Goal: Information Seeking & Learning: Learn about a topic

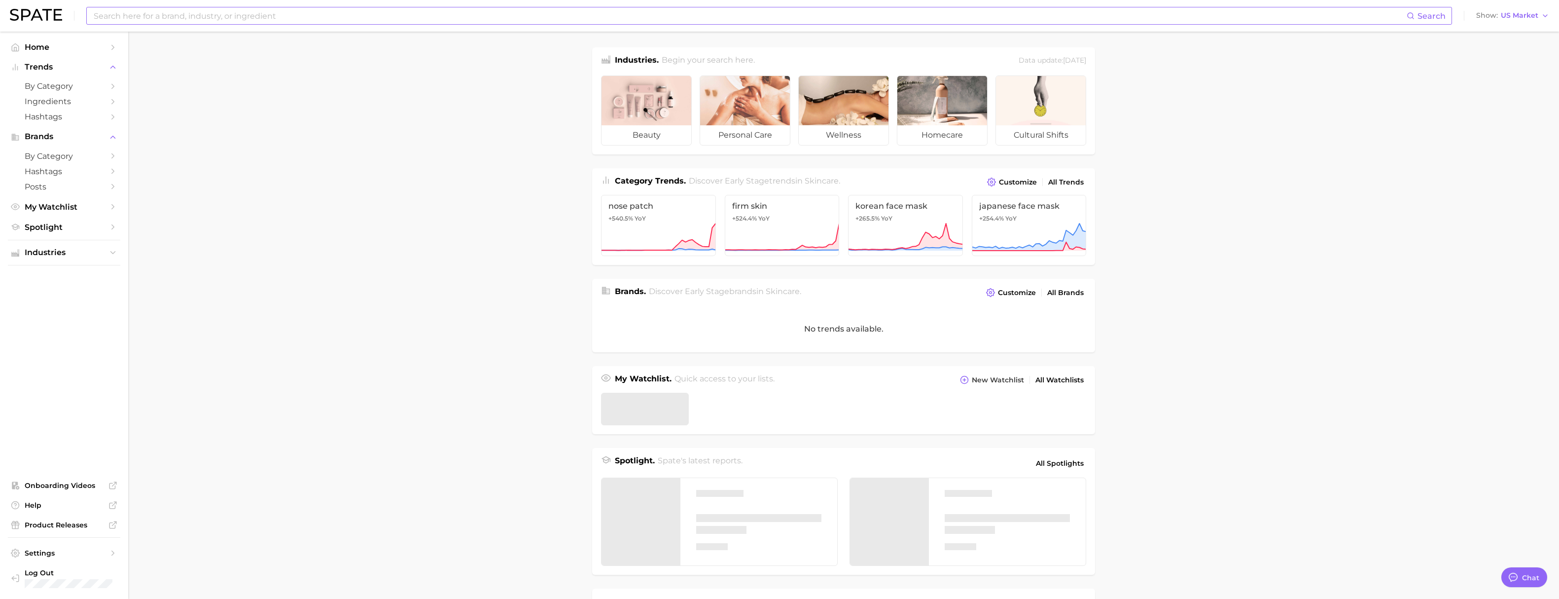
click at [241, 20] on input at bounding box center [750, 15] width 1314 height 17
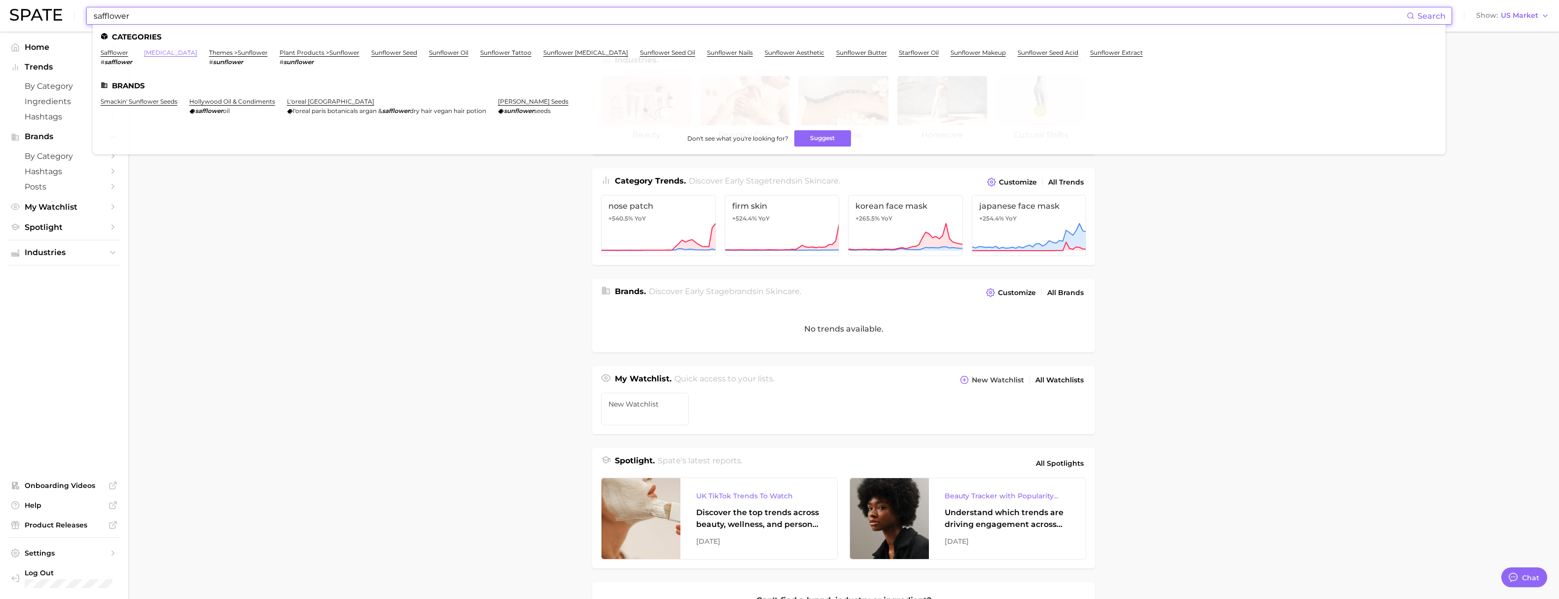
type input "safflower"
click at [159, 51] on link "[MEDICAL_DATA]" at bounding box center [170, 52] width 53 height 7
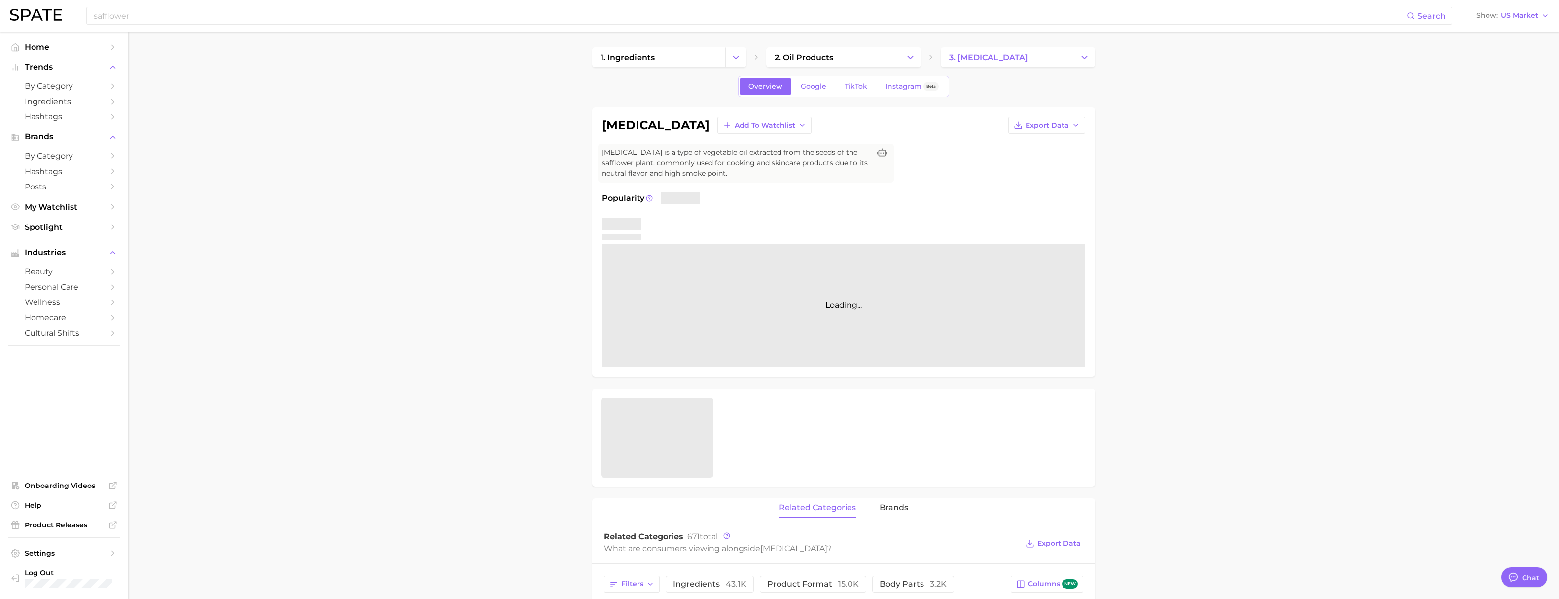
type textarea "x"
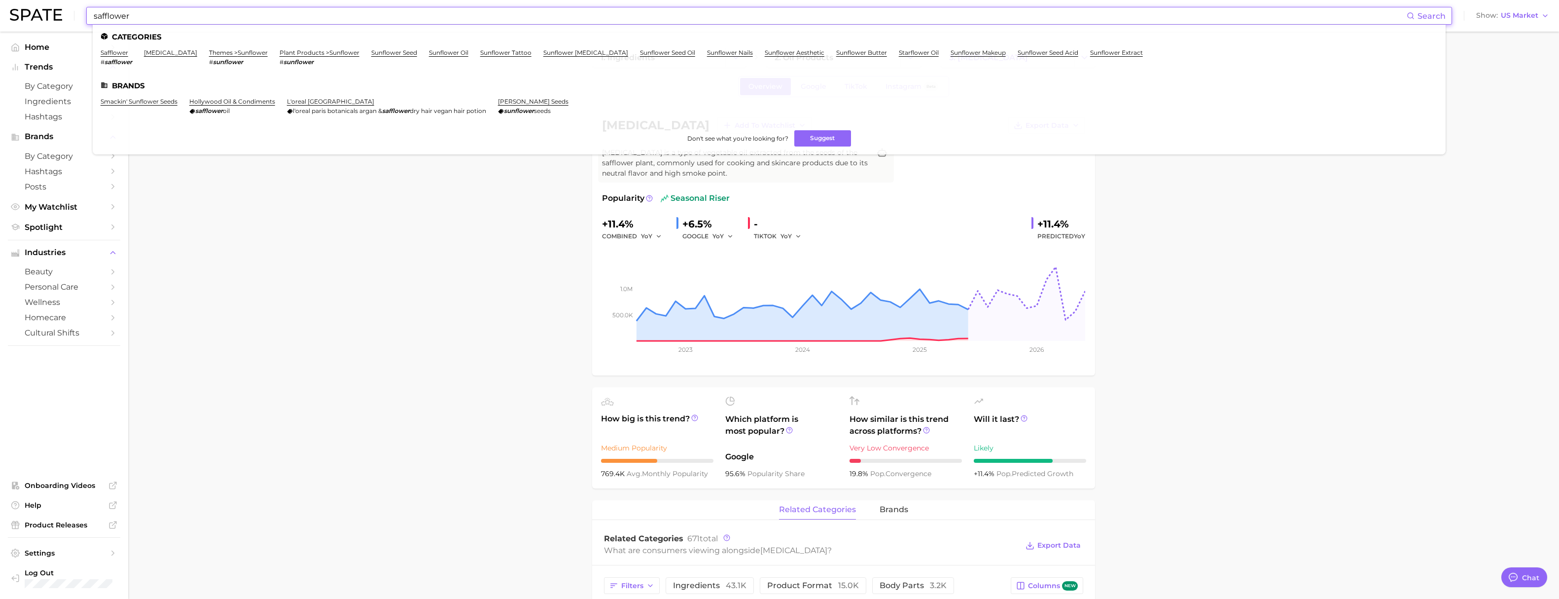
click at [132, 17] on input "safflower" at bounding box center [750, 15] width 1314 height 17
type input "f"
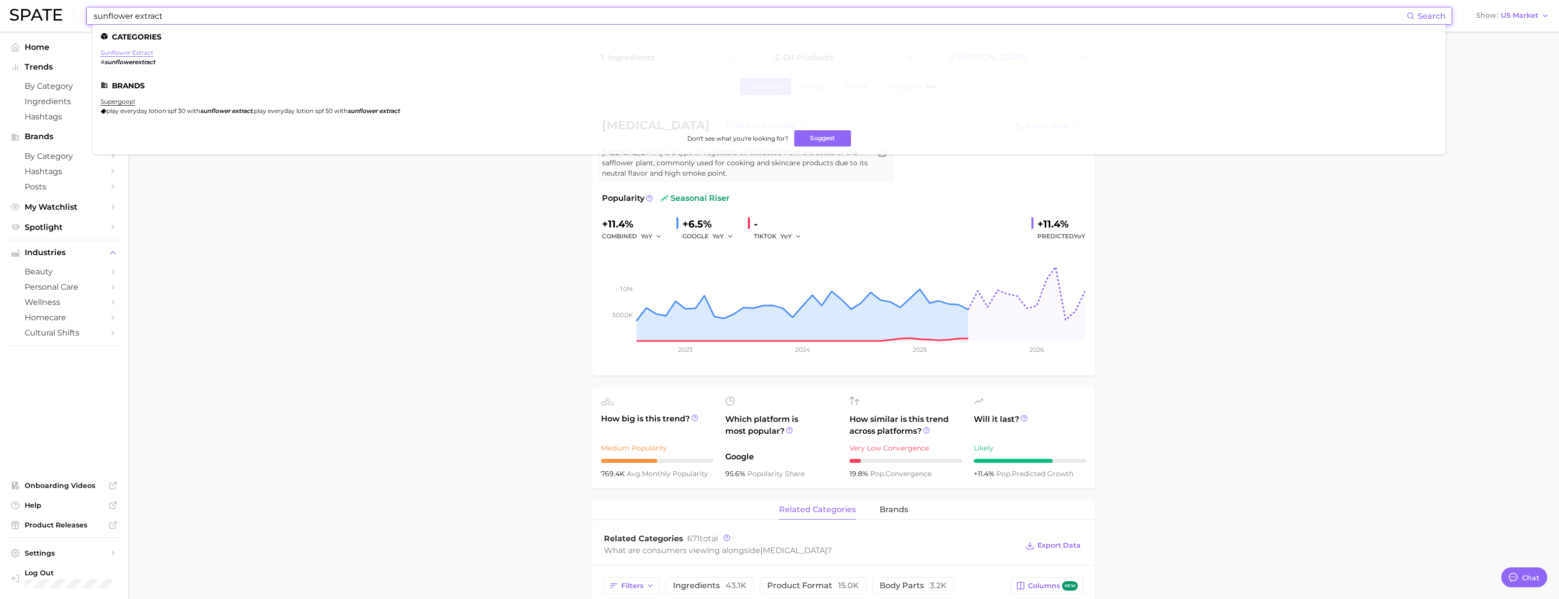
click at [144, 51] on link "sunflower extract" at bounding box center [127, 52] width 53 height 7
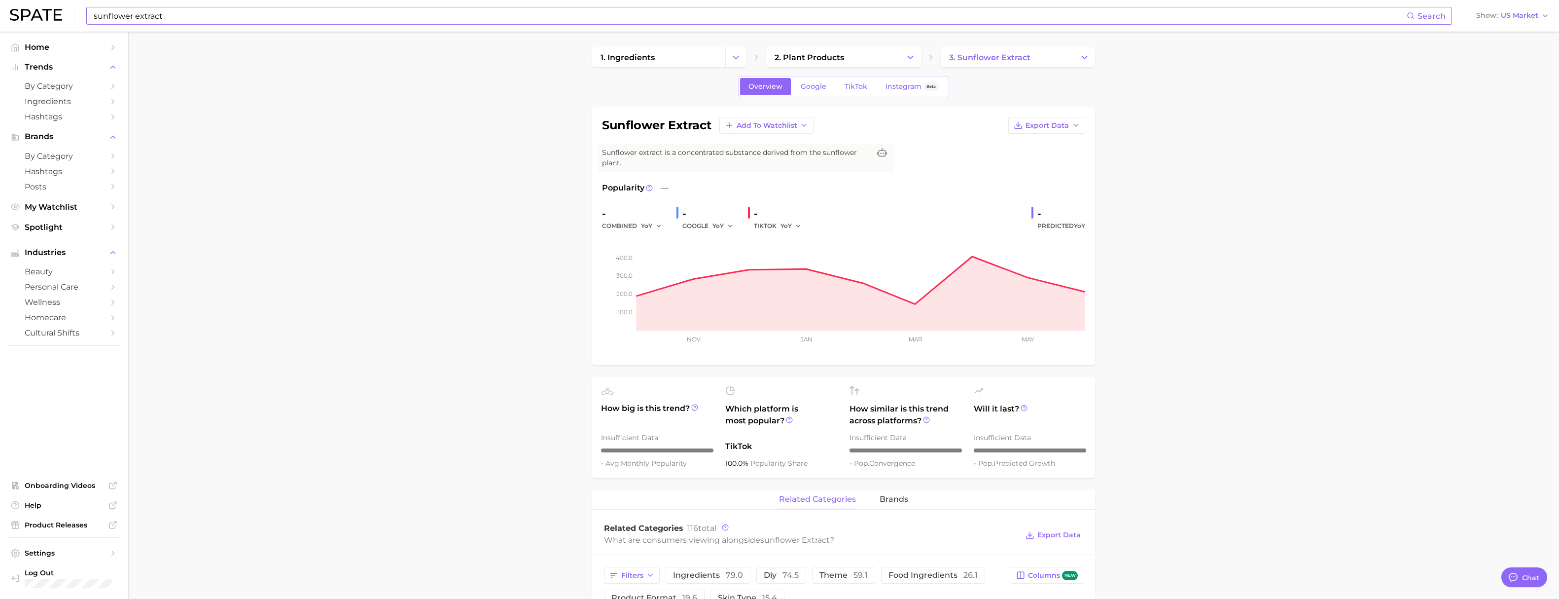
click at [141, 16] on input "sunflower extract" at bounding box center [750, 15] width 1314 height 17
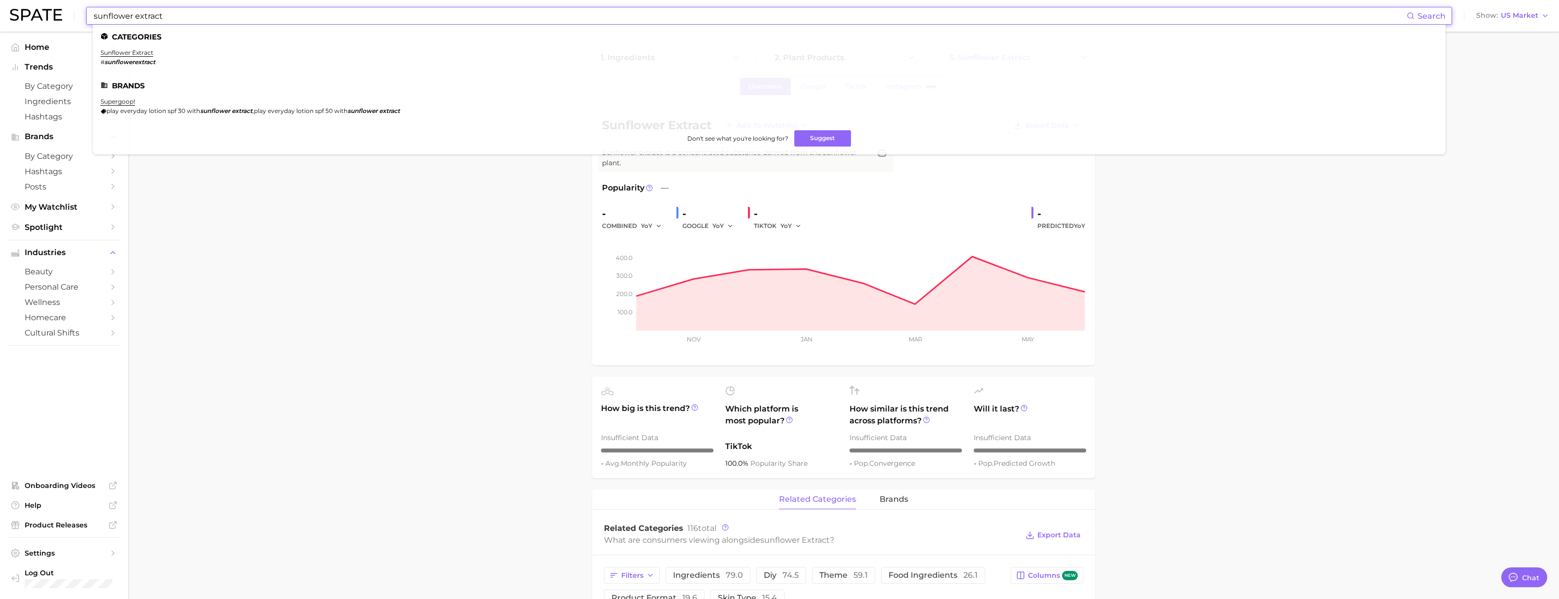
click at [141, 16] on input "sunflower extract" at bounding box center [750, 15] width 1314 height 17
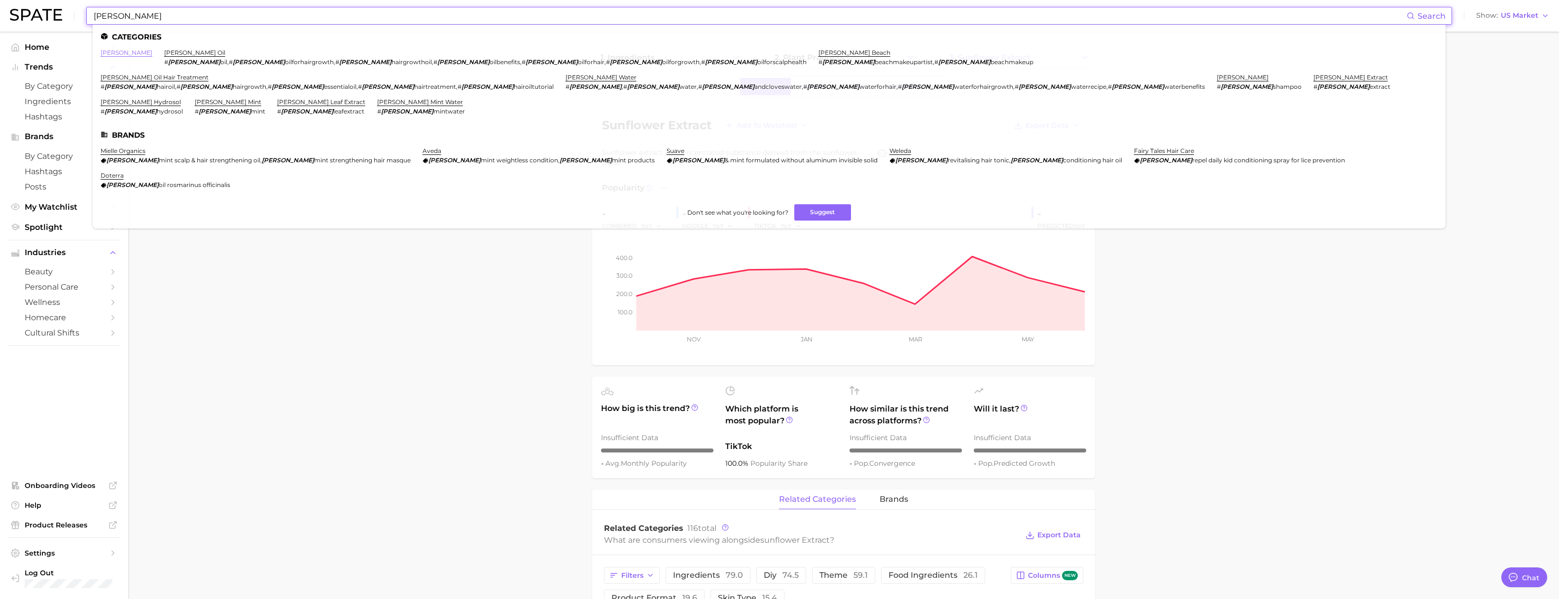
type input "[PERSON_NAME]"
click at [113, 52] on link "[PERSON_NAME]" at bounding box center [127, 52] width 52 height 7
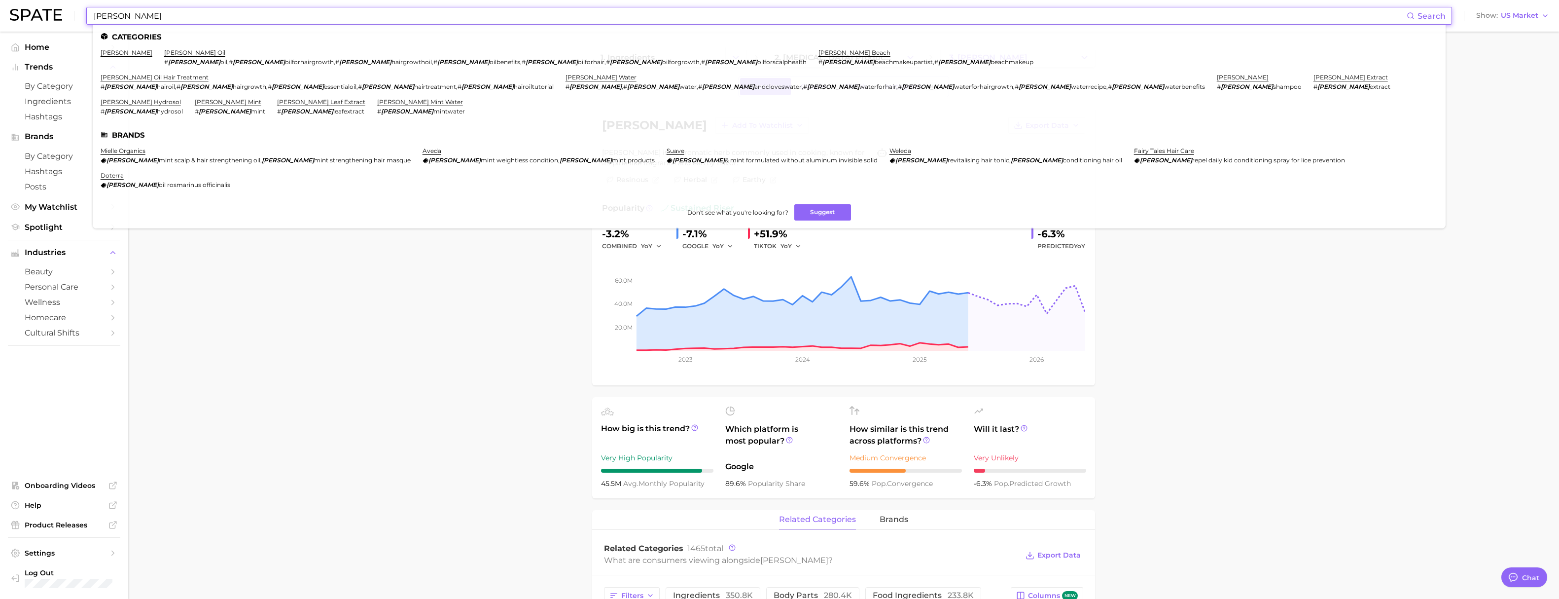
click at [137, 17] on input "[PERSON_NAME]" at bounding box center [750, 15] width 1314 height 17
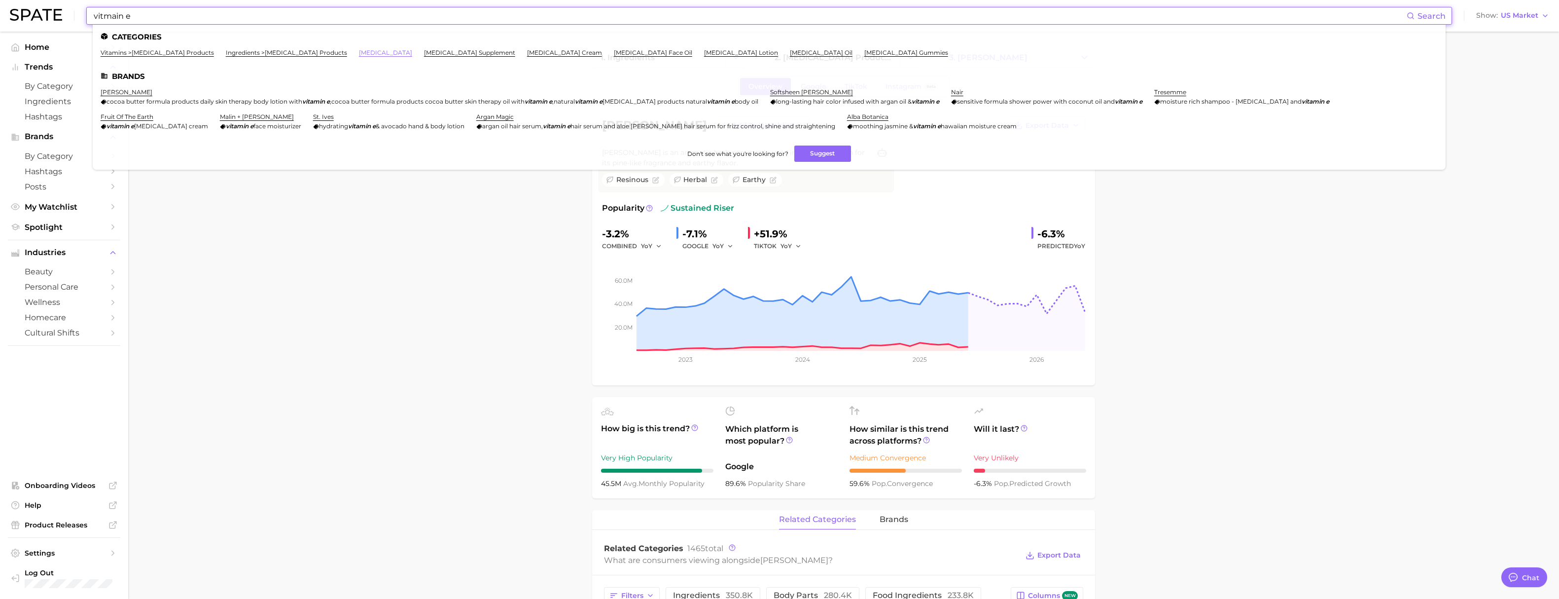
click at [359, 50] on link "[MEDICAL_DATA]" at bounding box center [385, 52] width 53 height 7
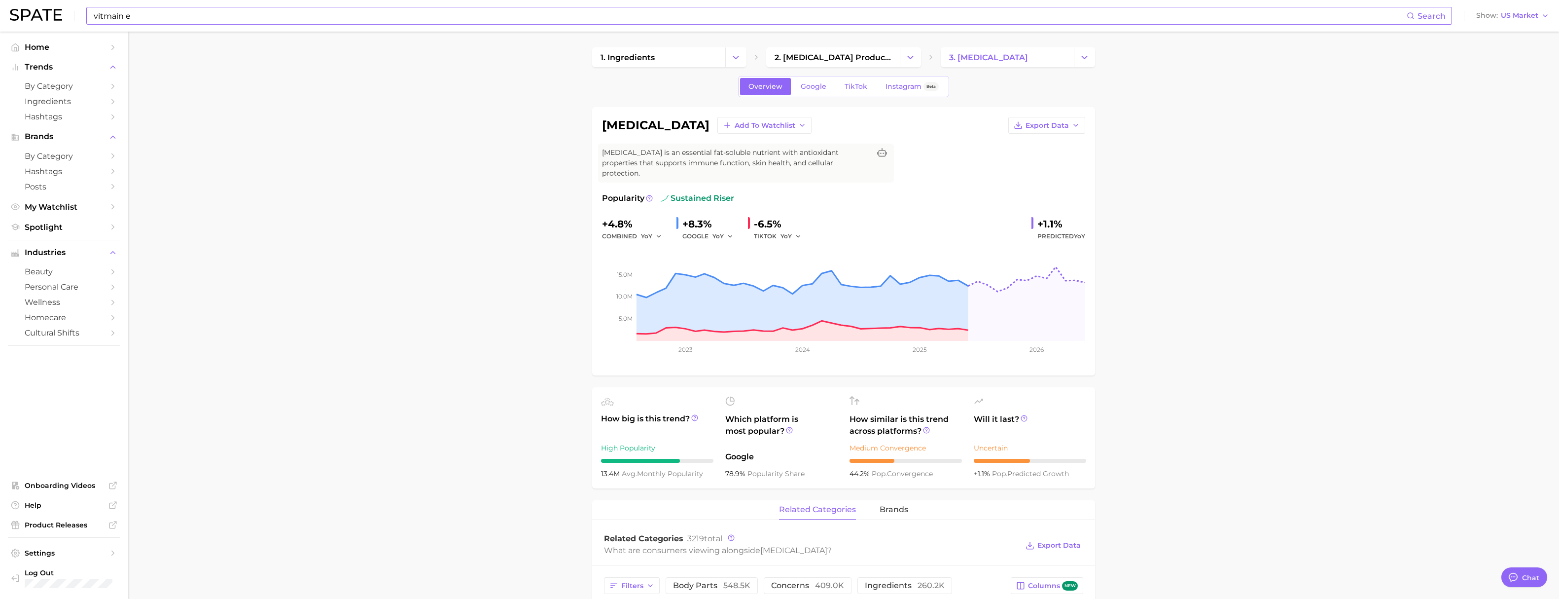
click at [137, 15] on input "vitmain e" at bounding box center [750, 15] width 1314 height 17
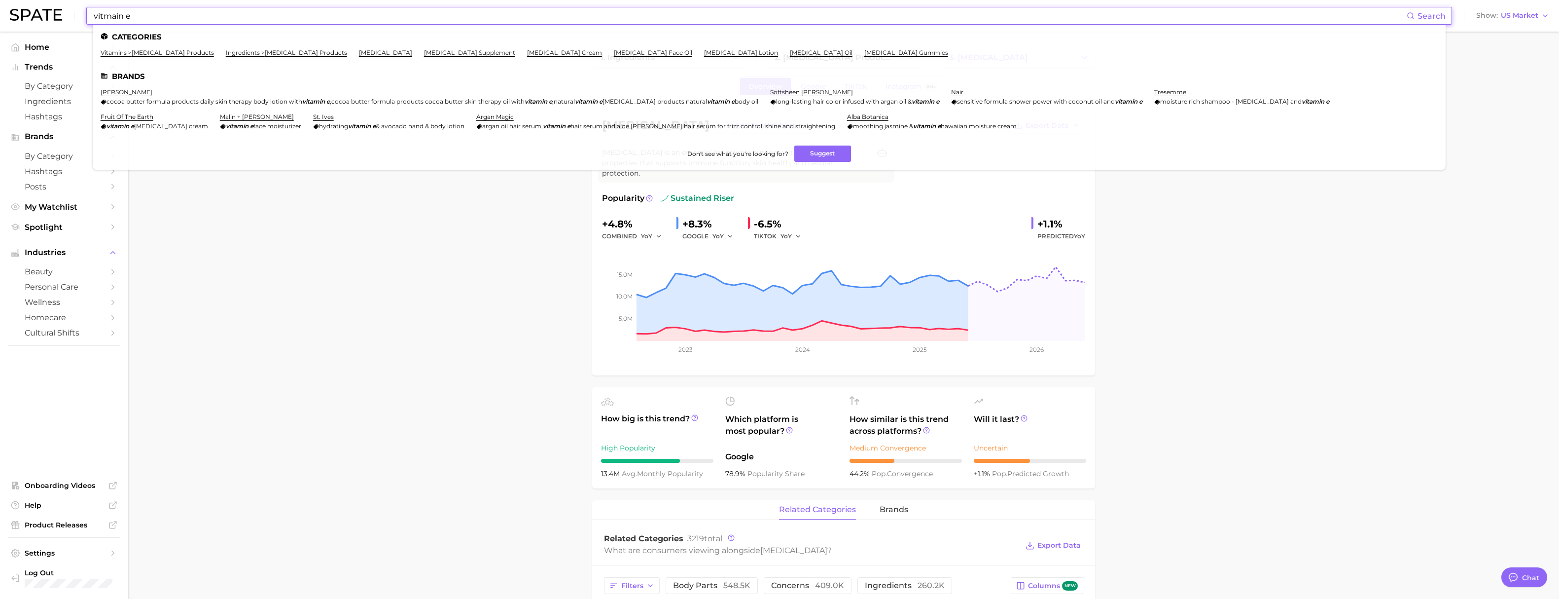
click at [137, 15] on input "vitmain e" at bounding box center [750, 15] width 1314 height 17
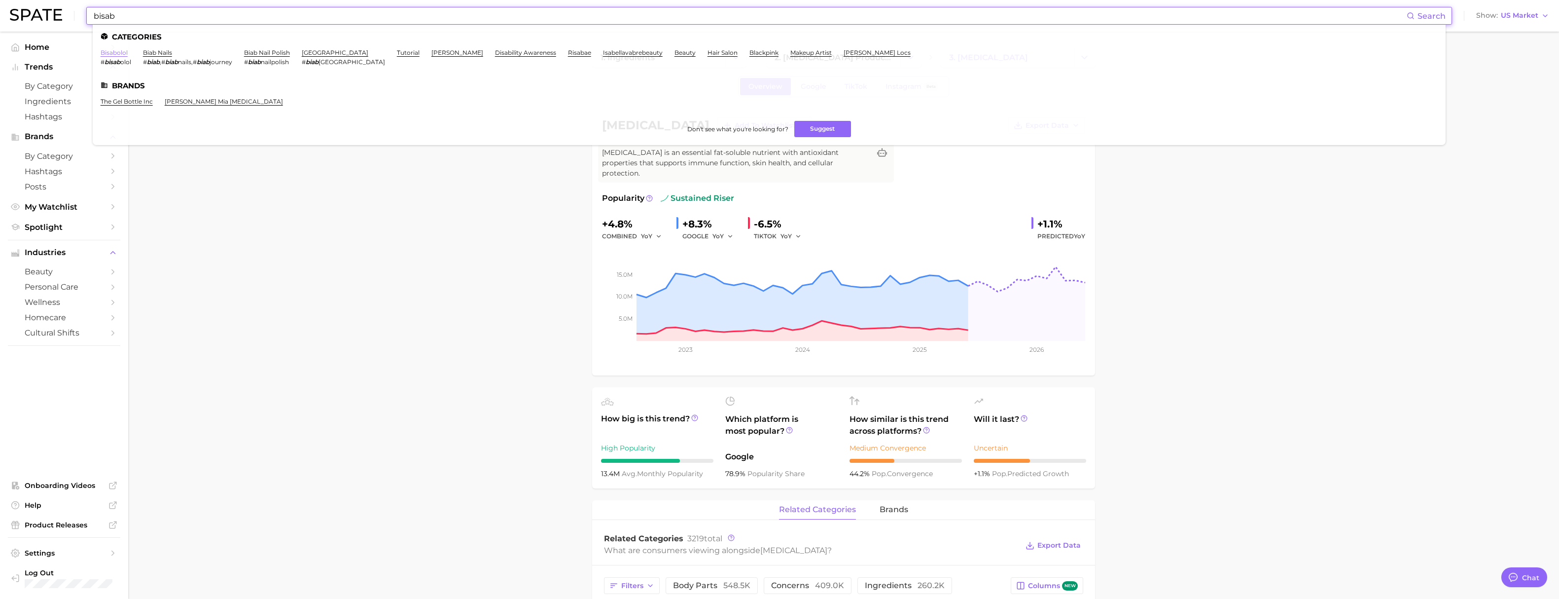
type input "bisab"
click at [112, 53] on link "bisabolol" at bounding box center [114, 52] width 27 height 7
